Goal: Task Accomplishment & Management: Manage account settings

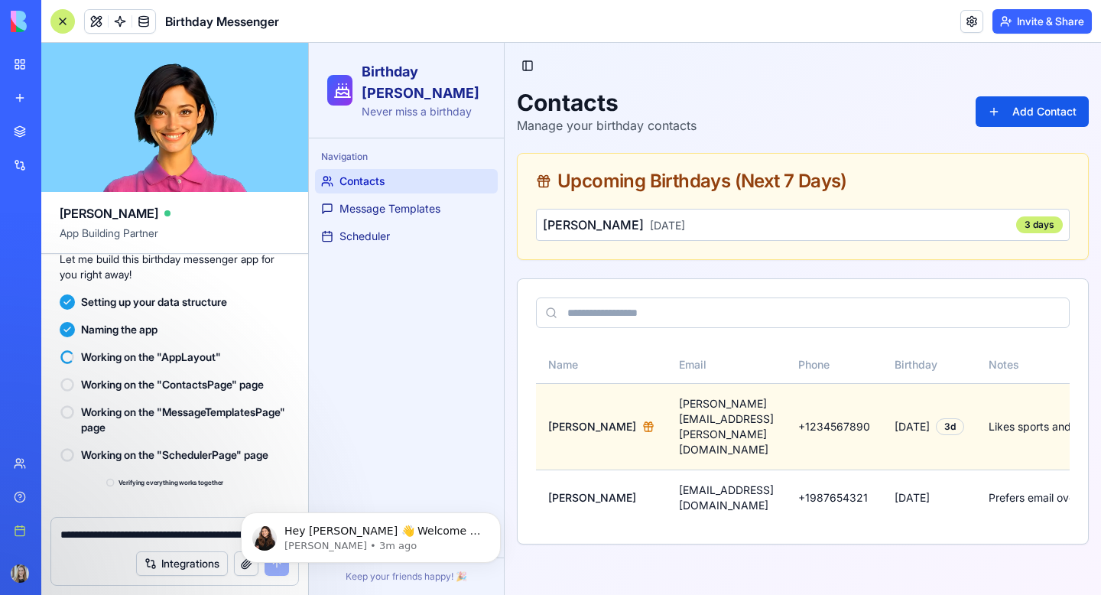
scroll to position [381, 0]
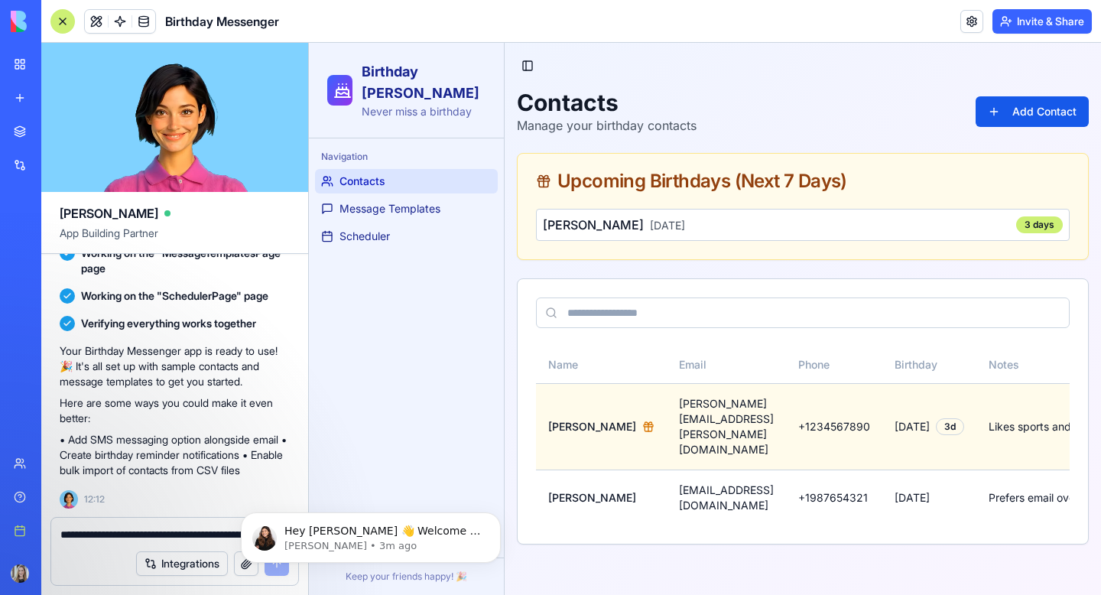
click at [172, 570] on button "Integrations" at bounding box center [182, 563] width 92 height 24
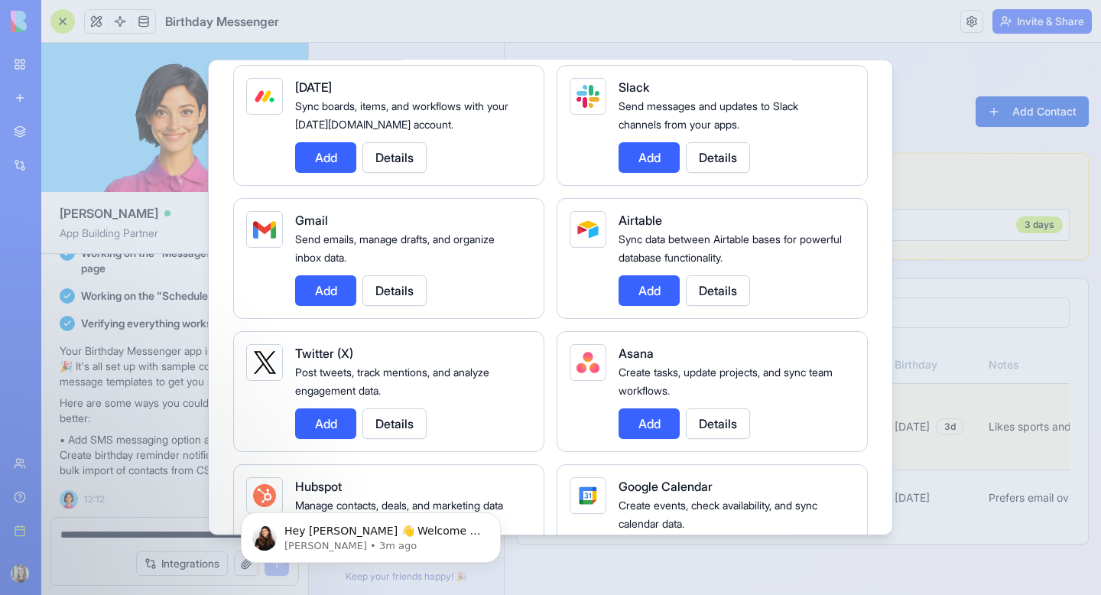
scroll to position [0, 0]
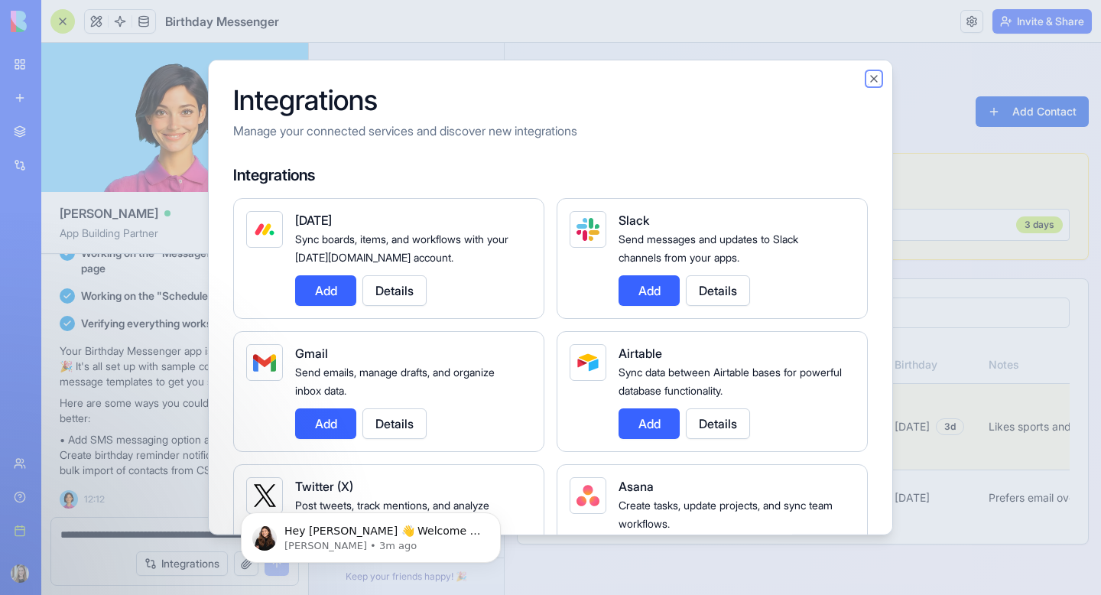
click at [873, 78] on button "Close" at bounding box center [873, 79] width 12 height 12
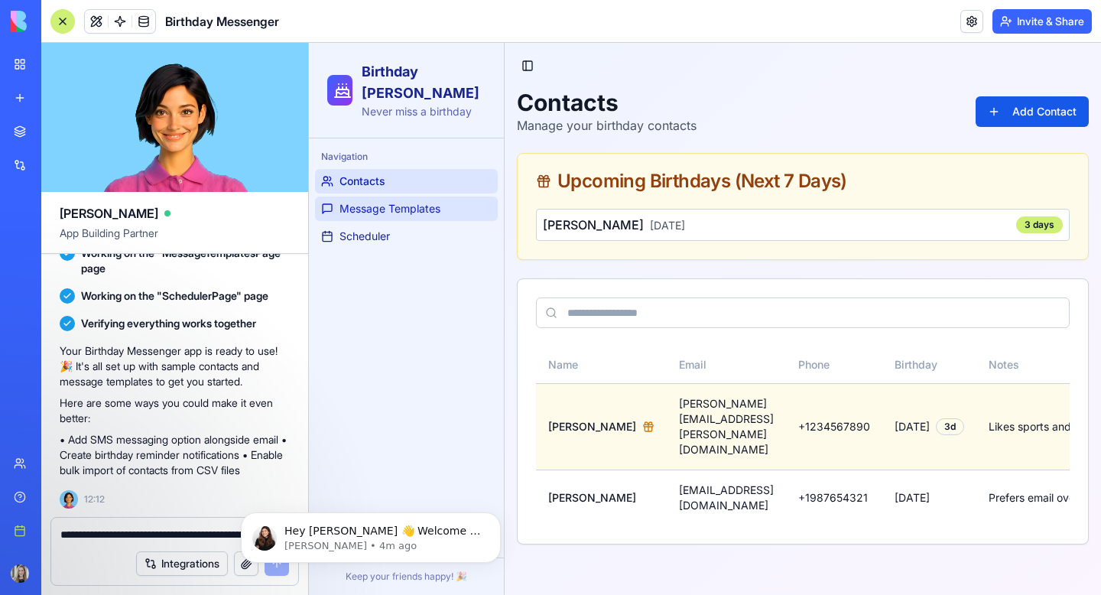
click at [338, 196] on link "Message Templates" at bounding box center [406, 208] width 183 height 24
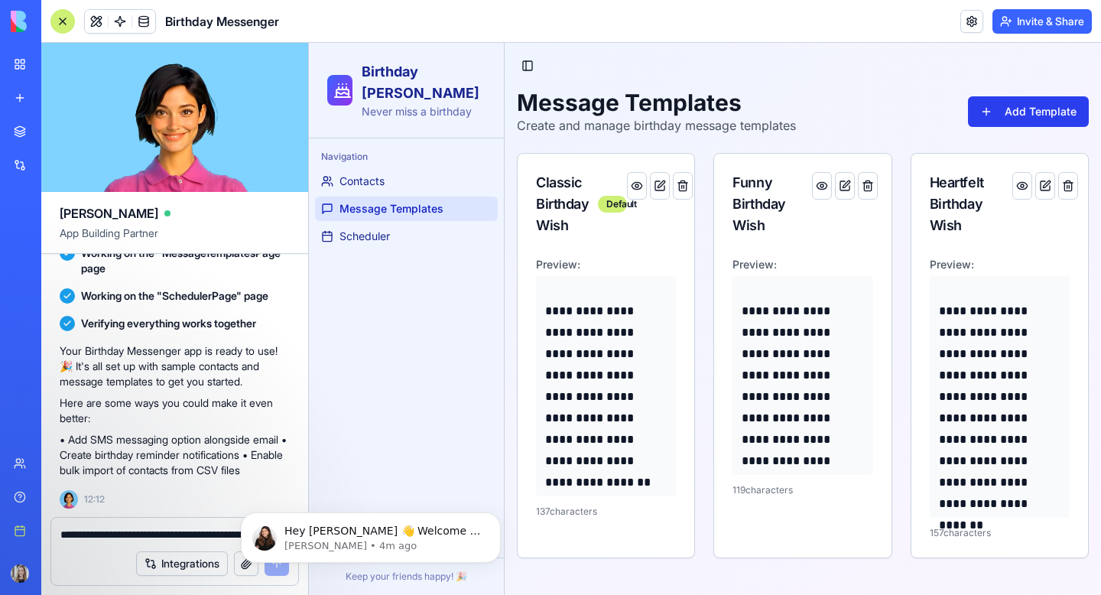
click at [1028, 111] on button "Add Template" at bounding box center [1028, 111] width 121 height 31
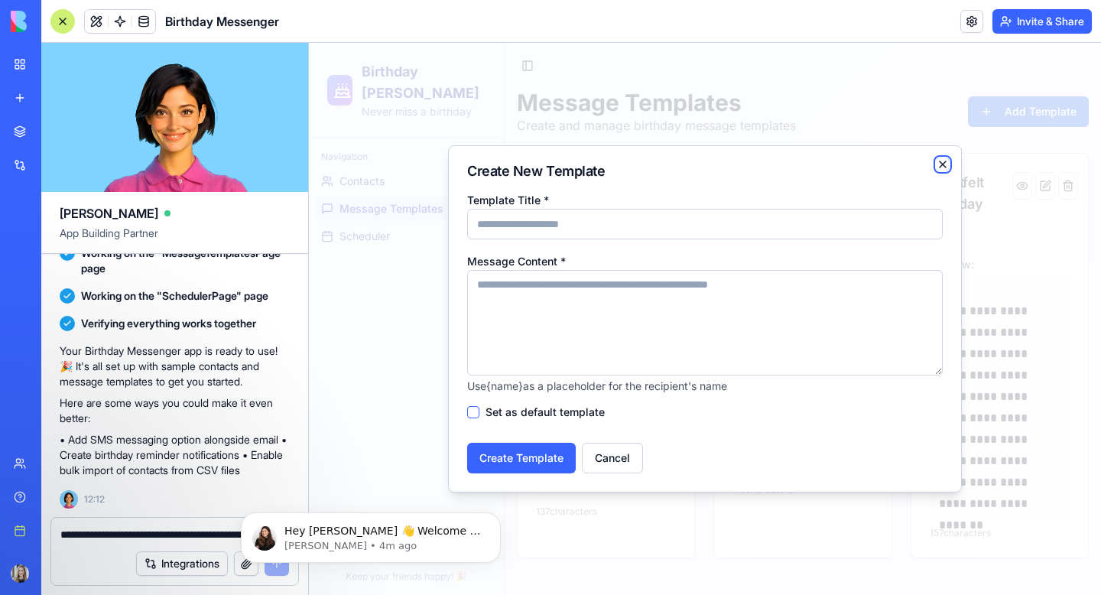
click at [945, 165] on icon "button" at bounding box center [942, 164] width 12 height 12
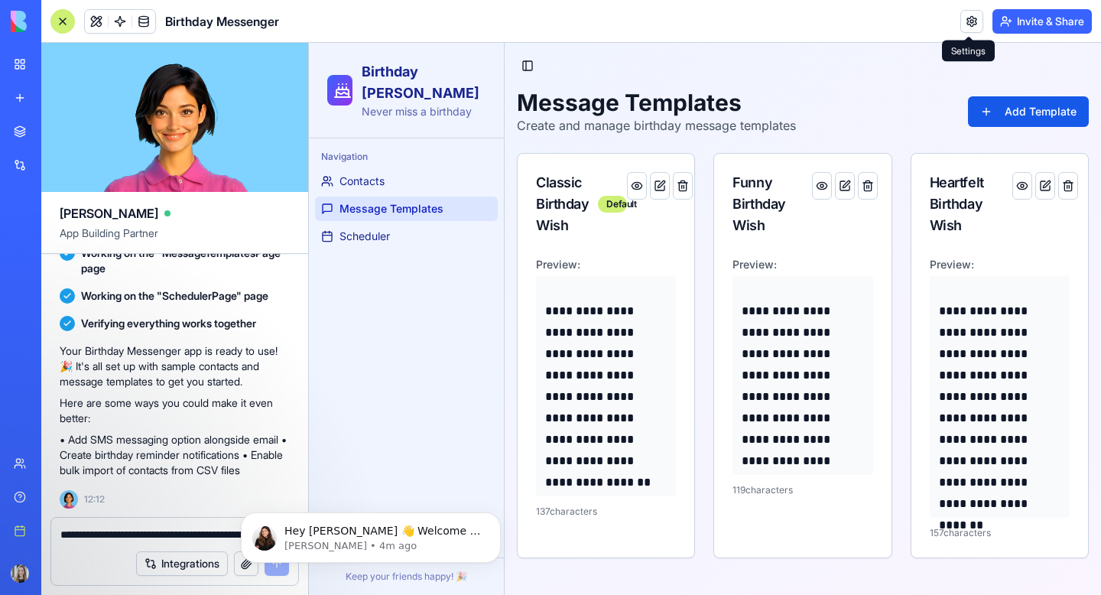
click at [968, 21] on link at bounding box center [971, 21] width 23 height 23
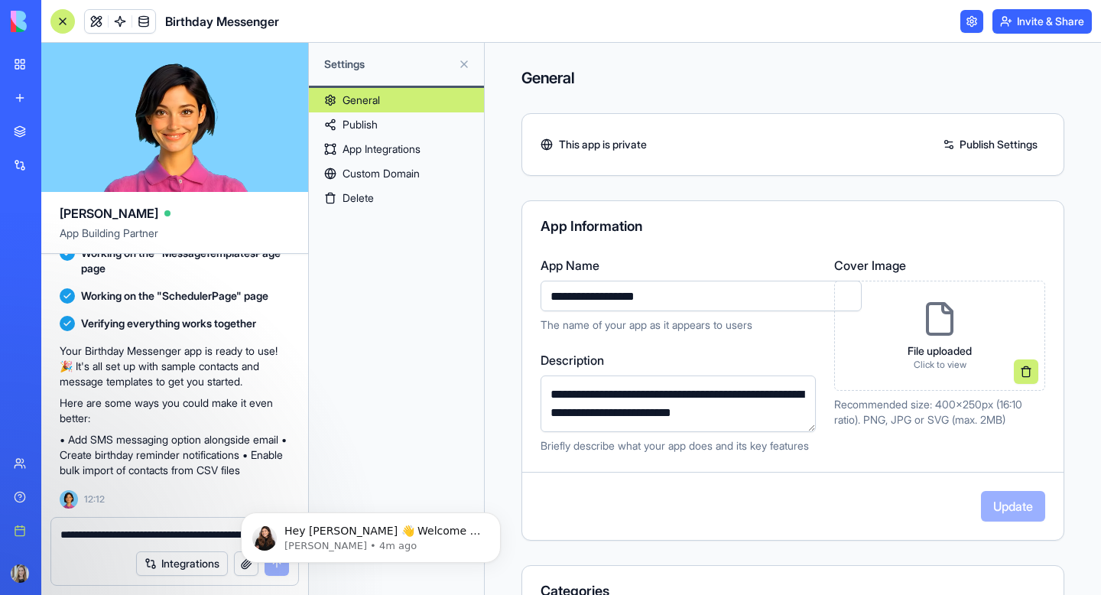
click at [356, 145] on link "App Integrations" at bounding box center [396, 149] width 175 height 24
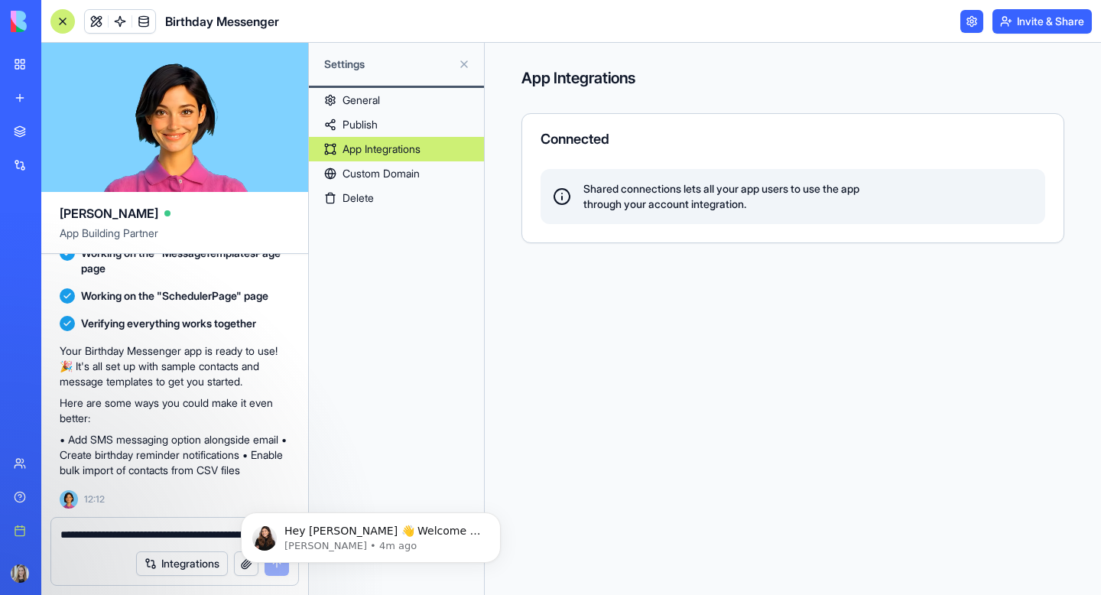
click at [562, 198] on icon at bounding box center [562, 197] width 0 height 3
click at [358, 172] on link "Custom Domain" at bounding box center [396, 173] width 175 height 24
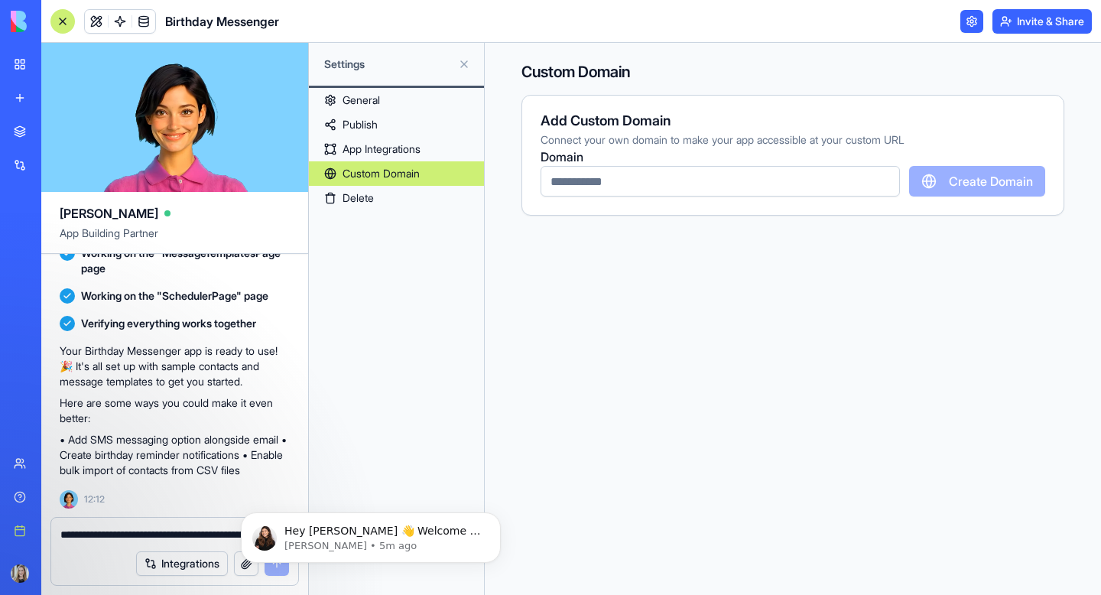
click at [362, 99] on link "General" at bounding box center [396, 100] width 175 height 24
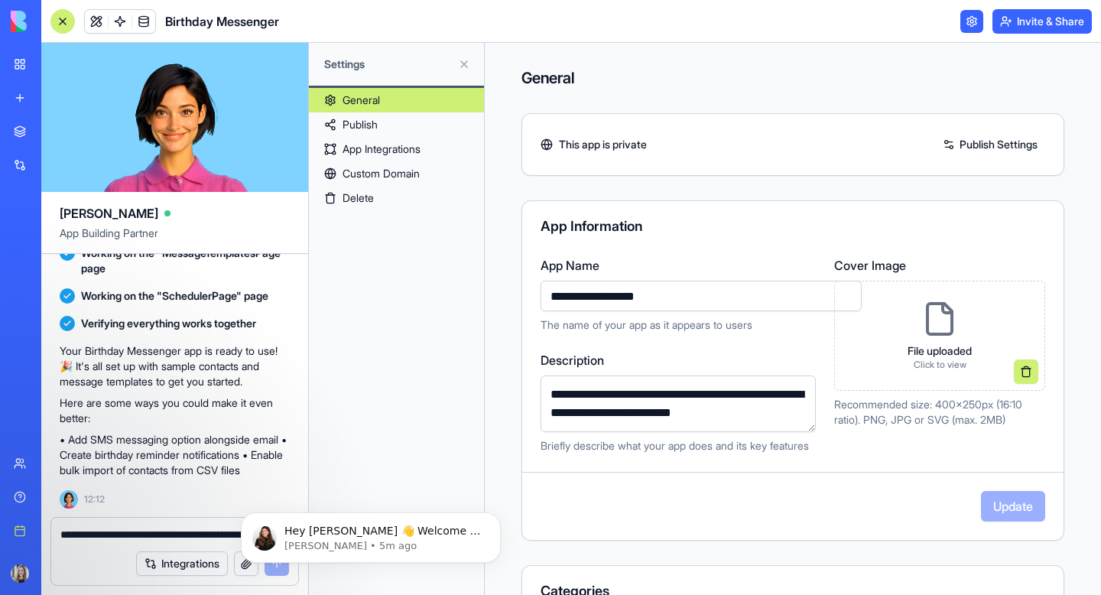
click at [362, 124] on link "Publish" at bounding box center [396, 124] width 175 height 24
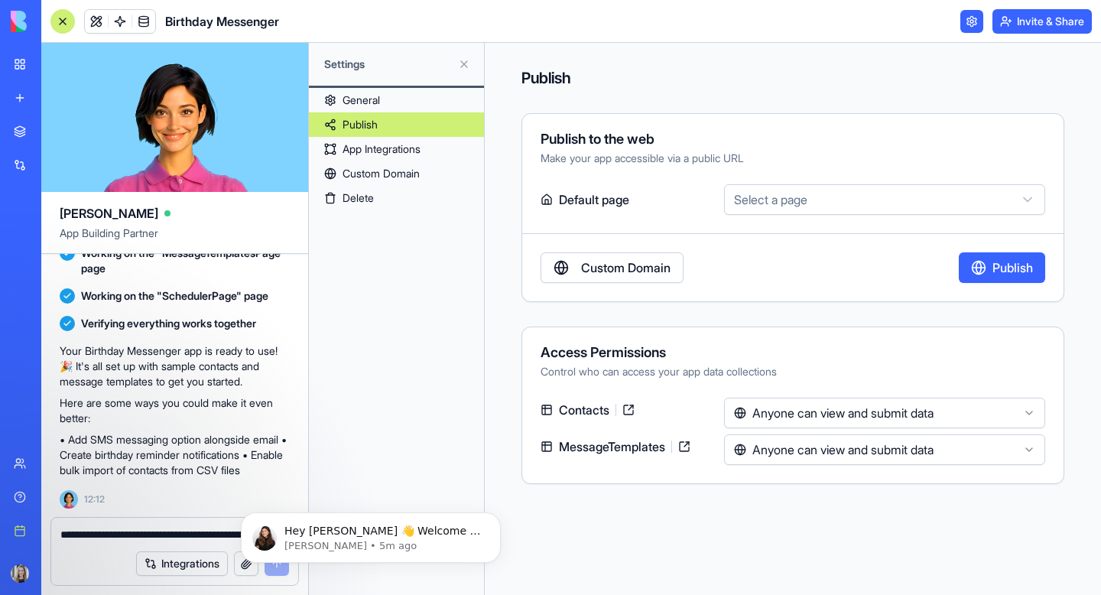
click at [91, 530] on textarea "**********" at bounding box center [174, 534] width 229 height 15
type textarea "**********"
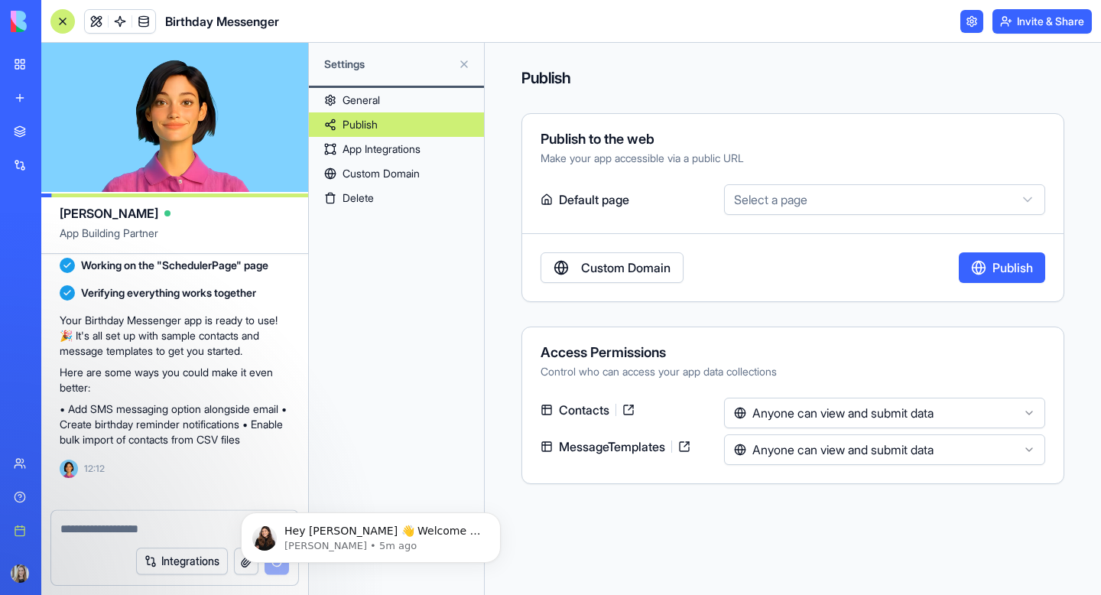
scroll to position [455, 0]
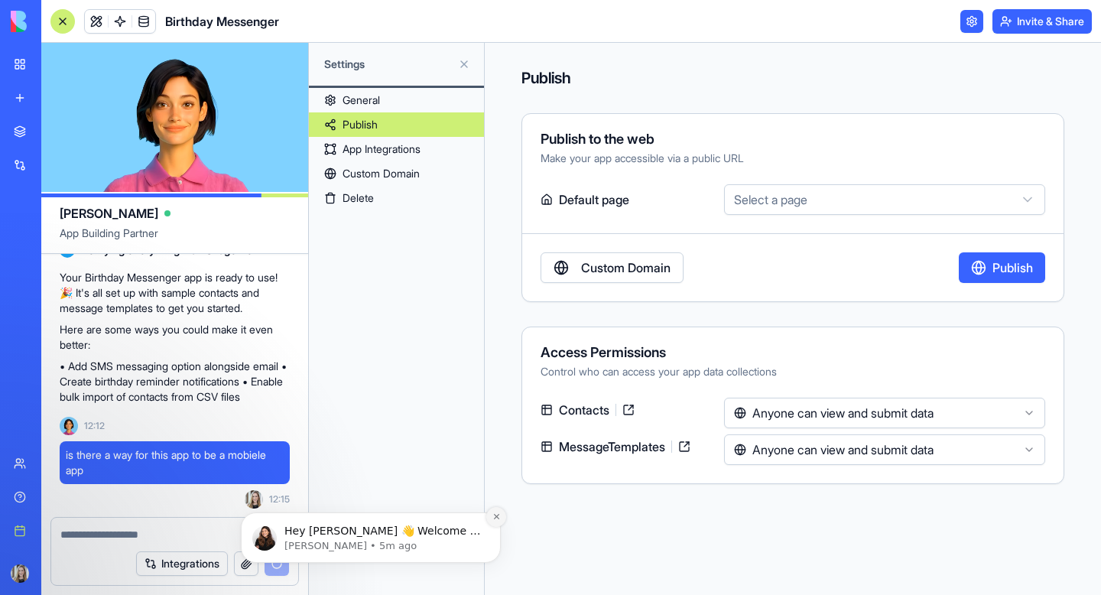
click at [493, 517] on icon "Dismiss notification" at bounding box center [496, 516] width 8 height 8
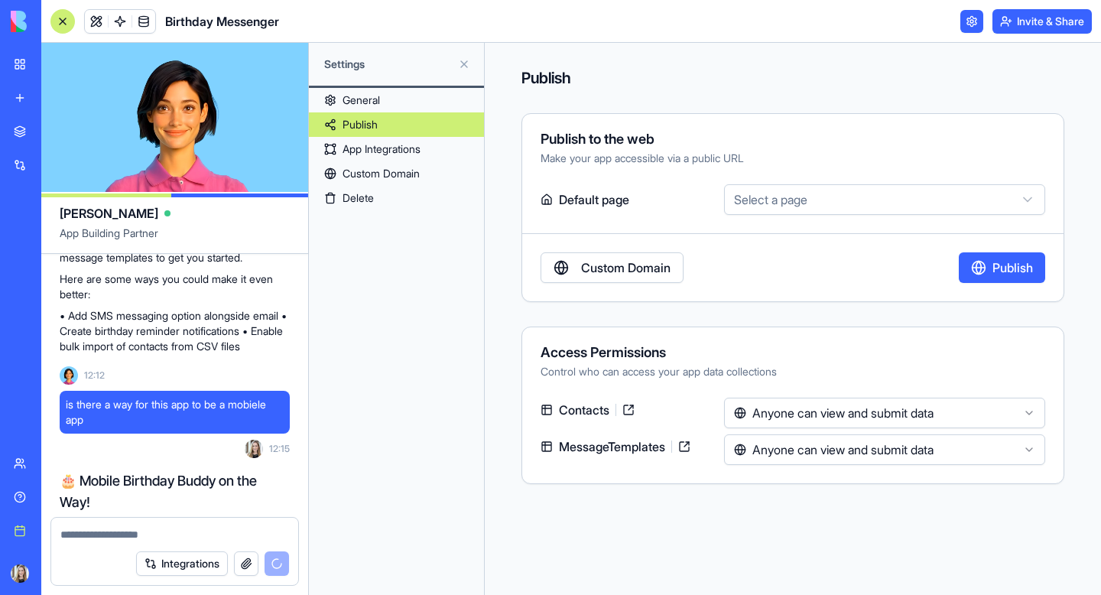
scroll to position [754, 0]
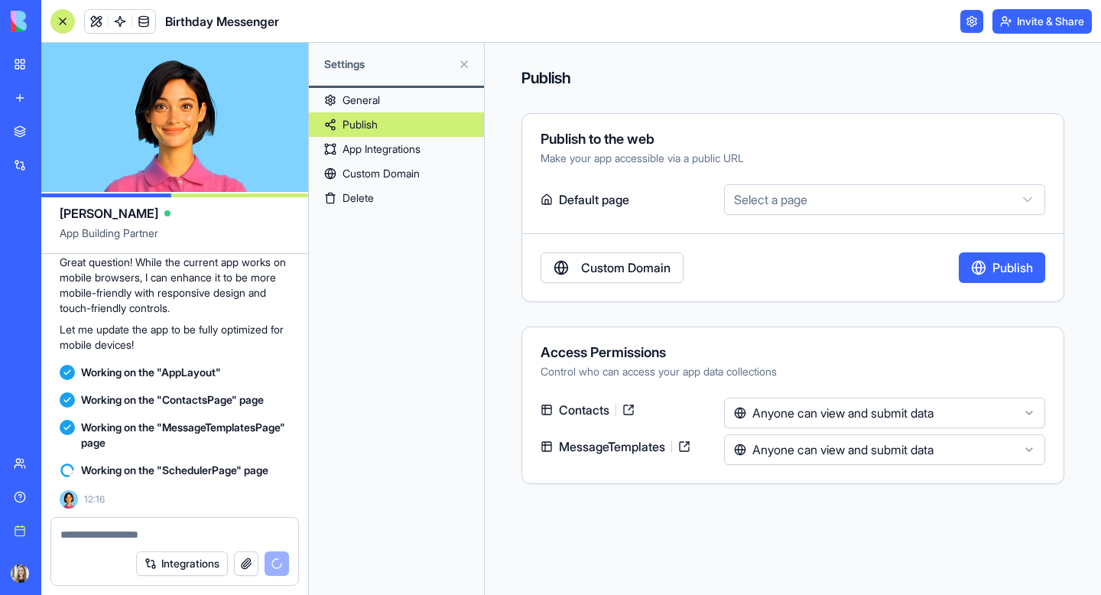
click at [848, 414] on html "BETA My workspace New app Marketplace Integrations Recent Untitled App Social M…" at bounding box center [550, 297] width 1101 height 595
click at [505, 483] on html "BETA My workspace New app Marketplace Integrations Recent Untitled App Social M…" at bounding box center [550, 297] width 1101 height 595
click at [365, 149] on link "App Integrations" at bounding box center [396, 149] width 175 height 24
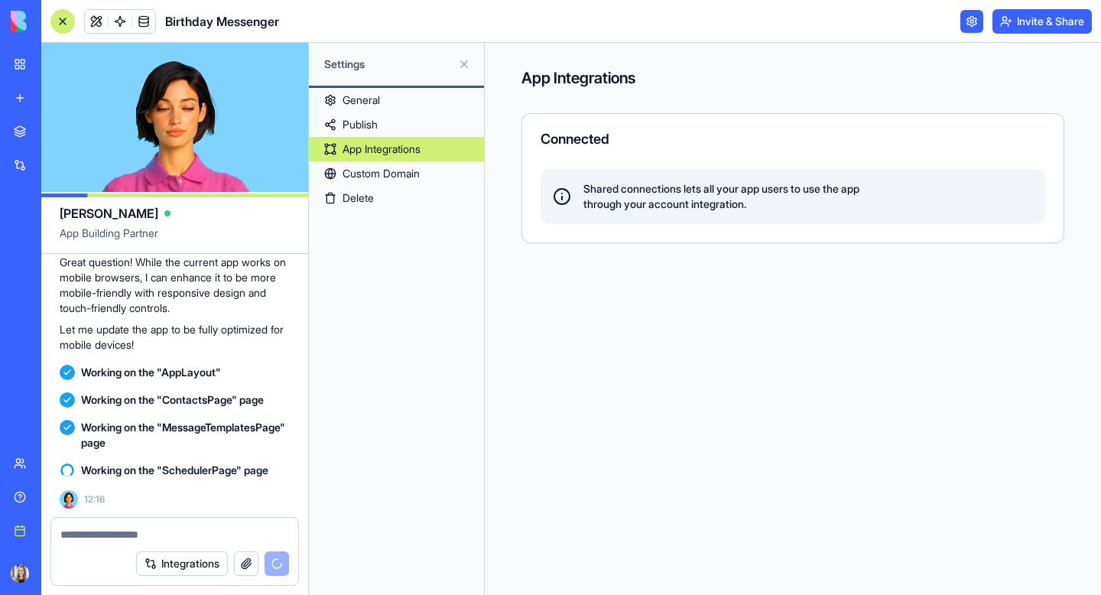
click at [366, 177] on link "Custom Domain" at bounding box center [396, 173] width 175 height 24
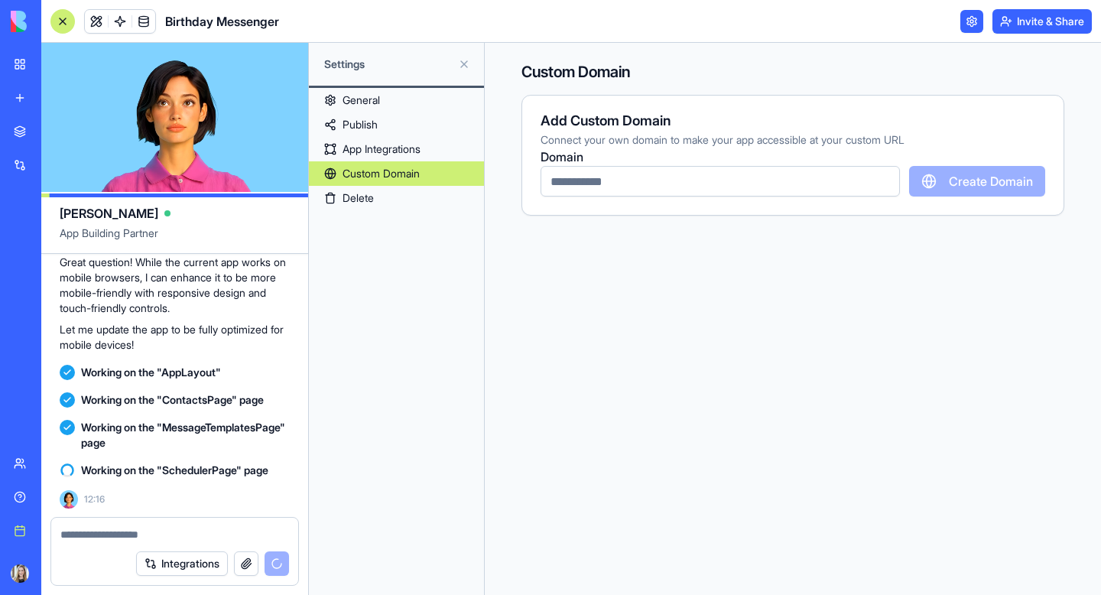
click at [371, 102] on link "General" at bounding box center [396, 100] width 175 height 24
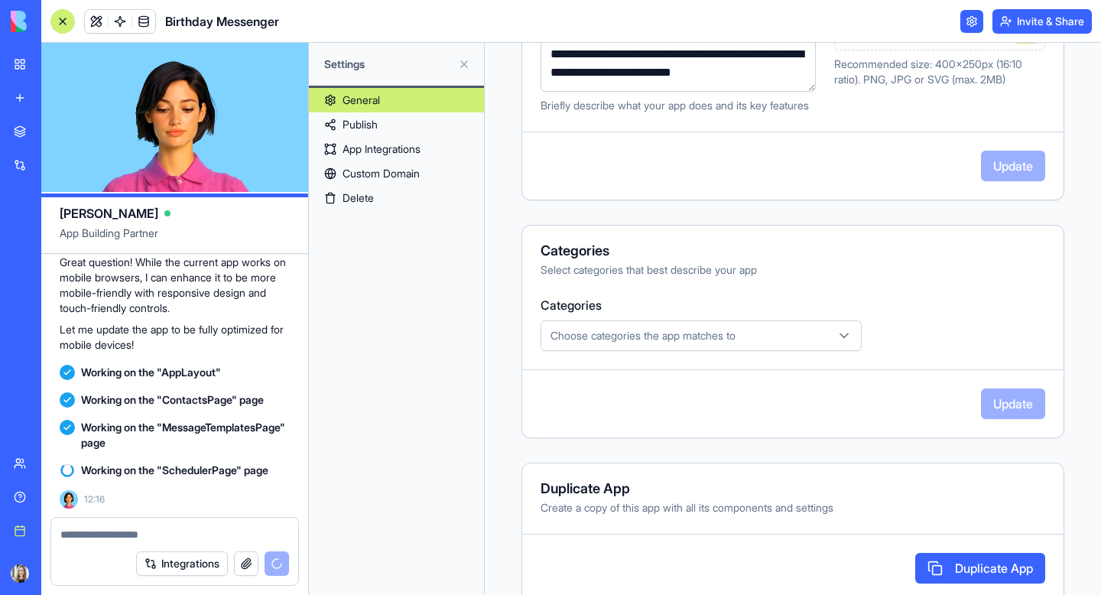
scroll to position [363, 0]
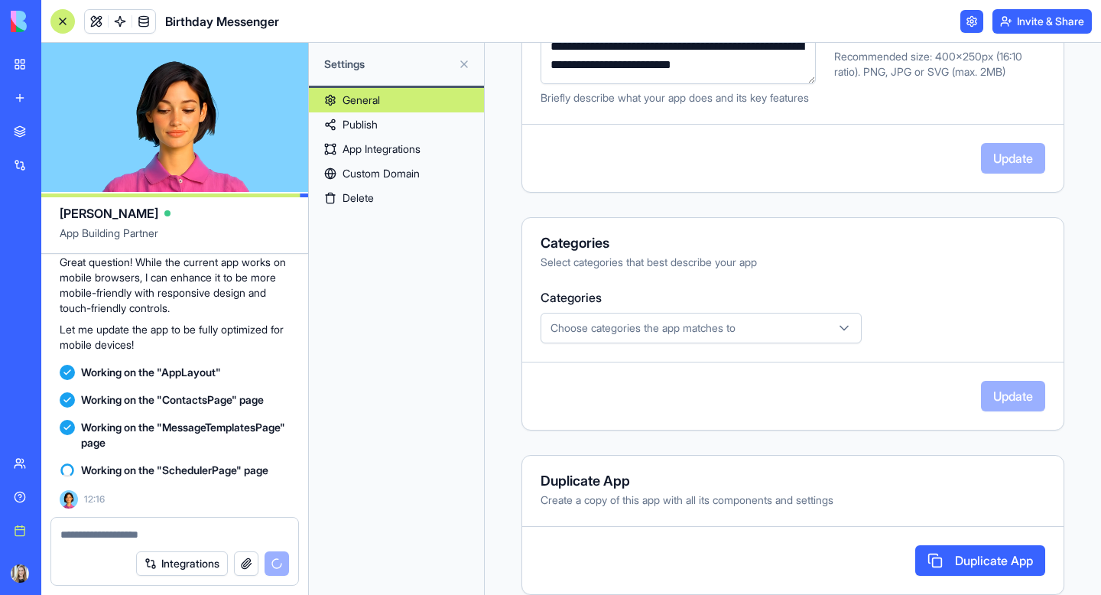
click at [598, 333] on span "Choose categories the app matches to" at bounding box center [642, 327] width 185 height 15
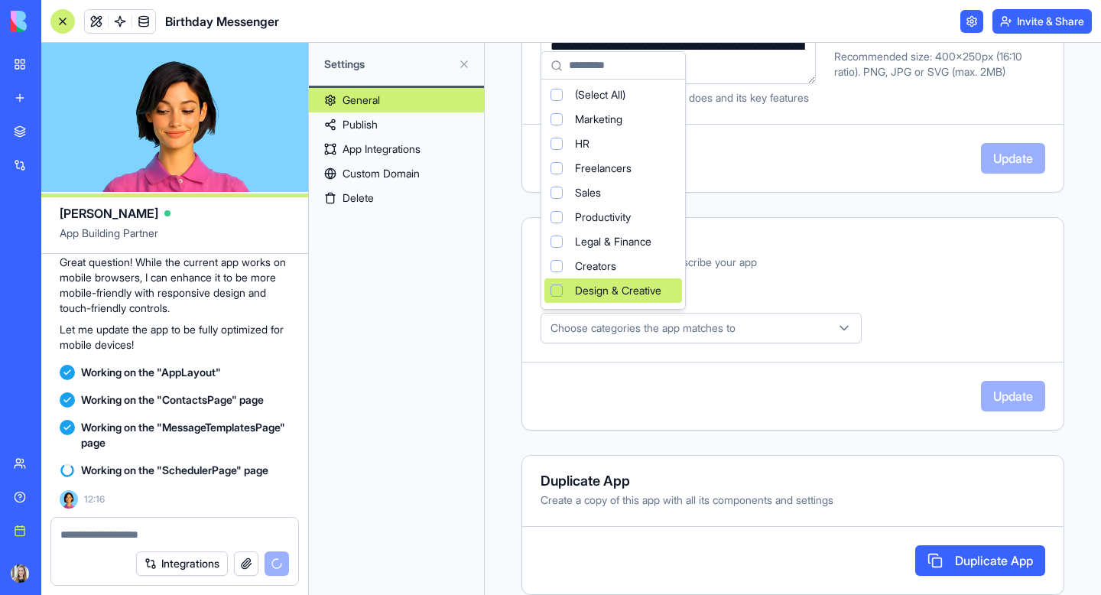
click at [498, 449] on html "BETA My workspace New app Marketplace Integrations Recent Untitled App Social M…" at bounding box center [550, 297] width 1101 height 595
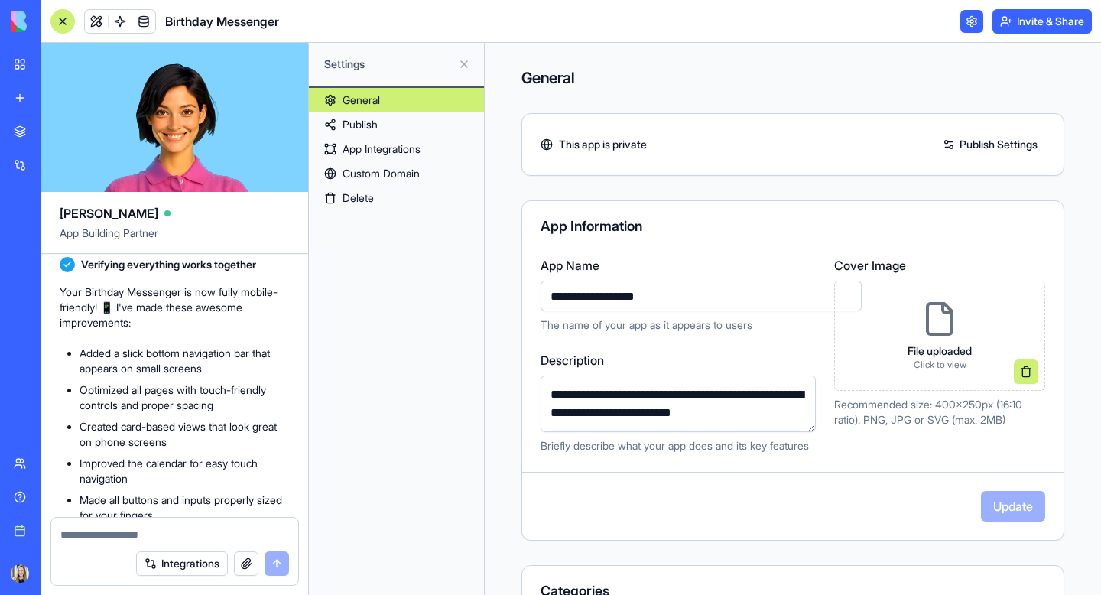
scroll to position [1176, 0]
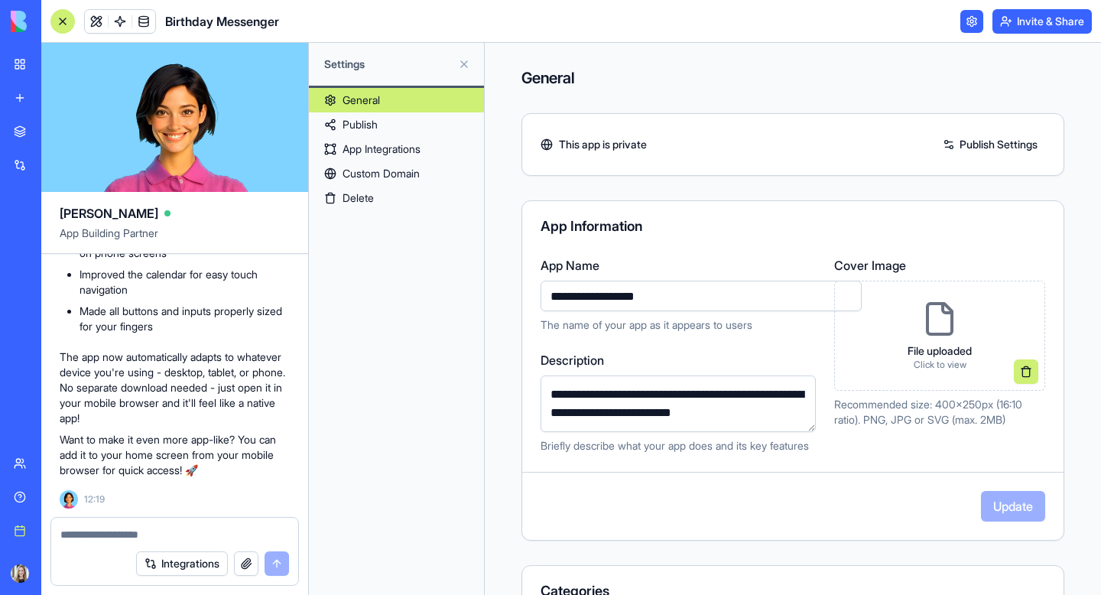
click at [140, 539] on textarea at bounding box center [174, 534] width 229 height 15
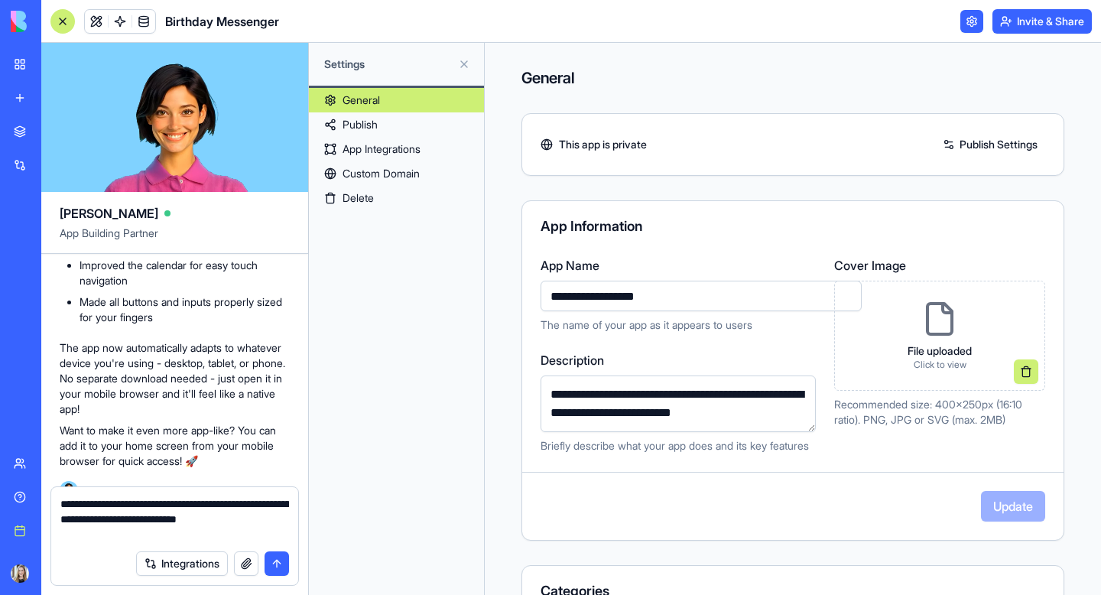
type textarea "**********"
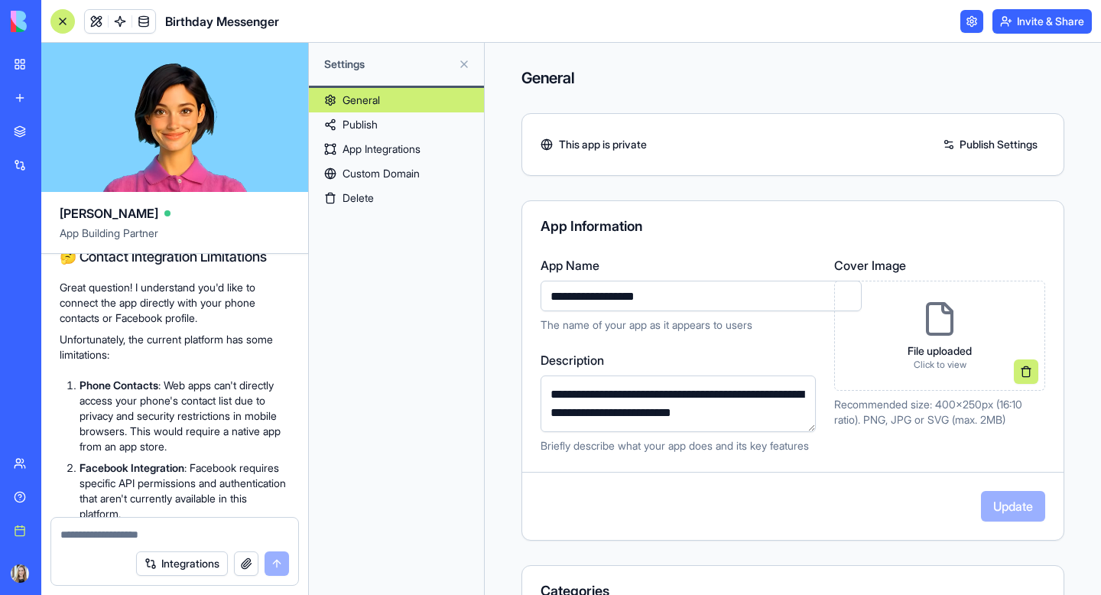
scroll to position [1523, 0]
